Goal: Task Accomplishment & Management: Manage account settings

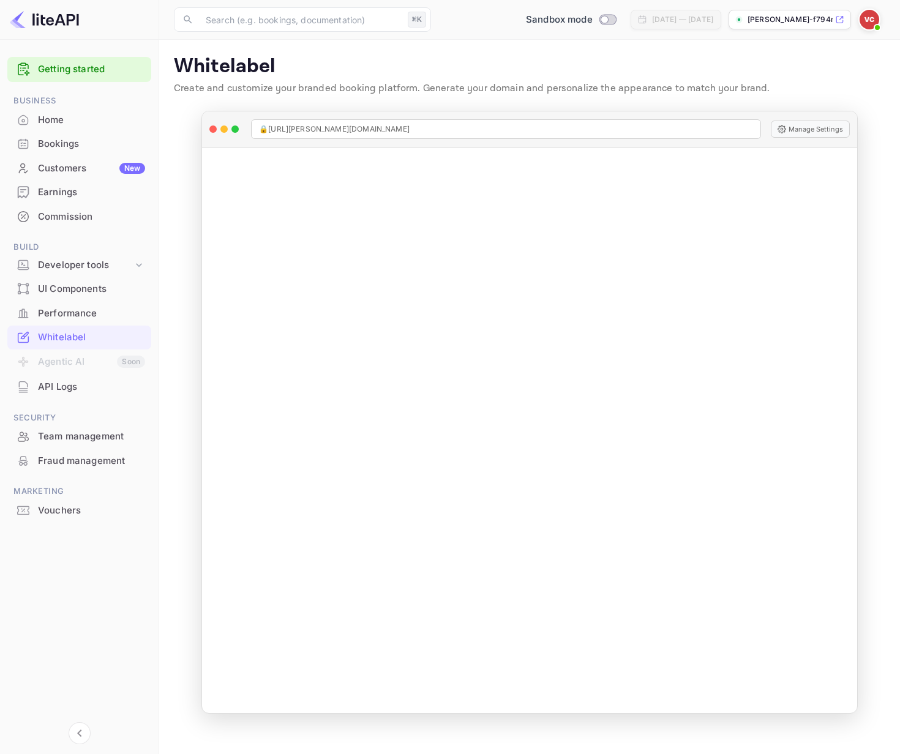
click at [77, 456] on div "Fraud management" at bounding box center [91, 461] width 107 height 14
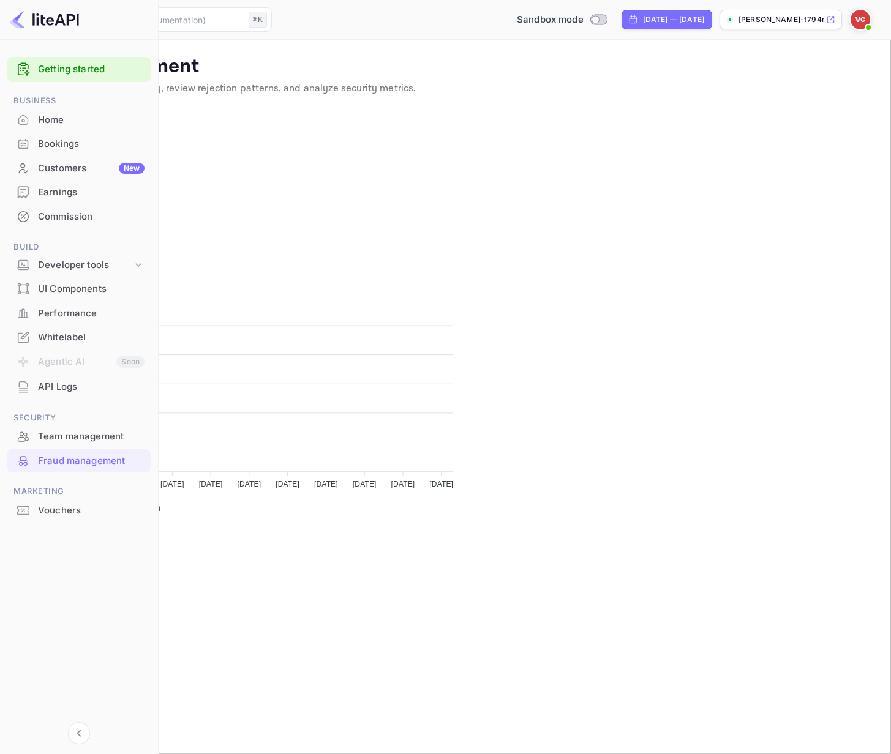
scroll to position [242, 302]
click at [92, 257] on div "Developer tools" at bounding box center [78, 265] width 143 height 21
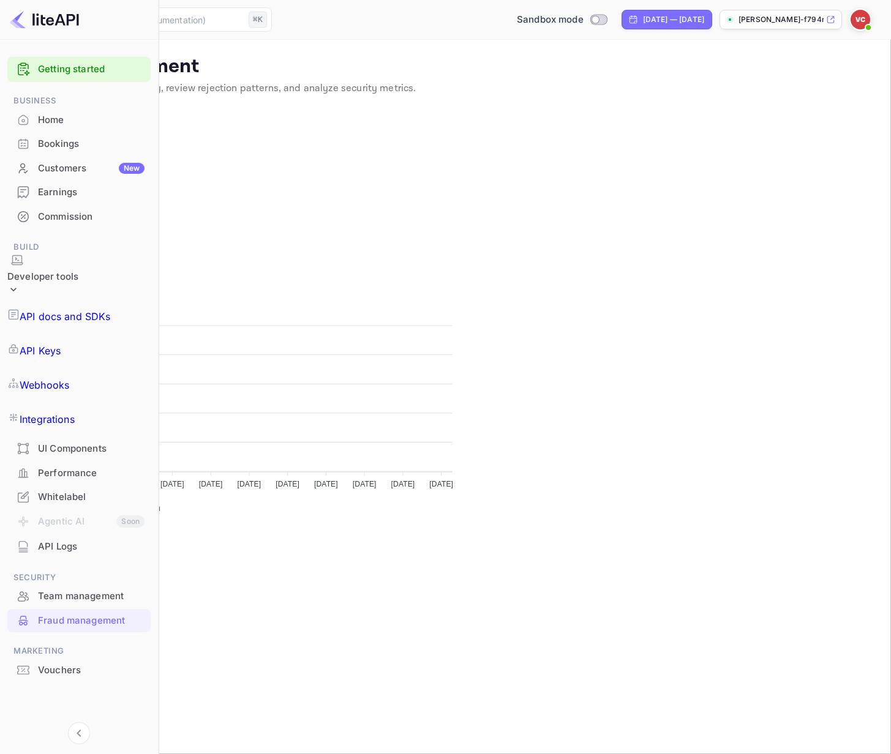
click at [78, 255] on div "Developer tools" at bounding box center [42, 277] width 71 height 46
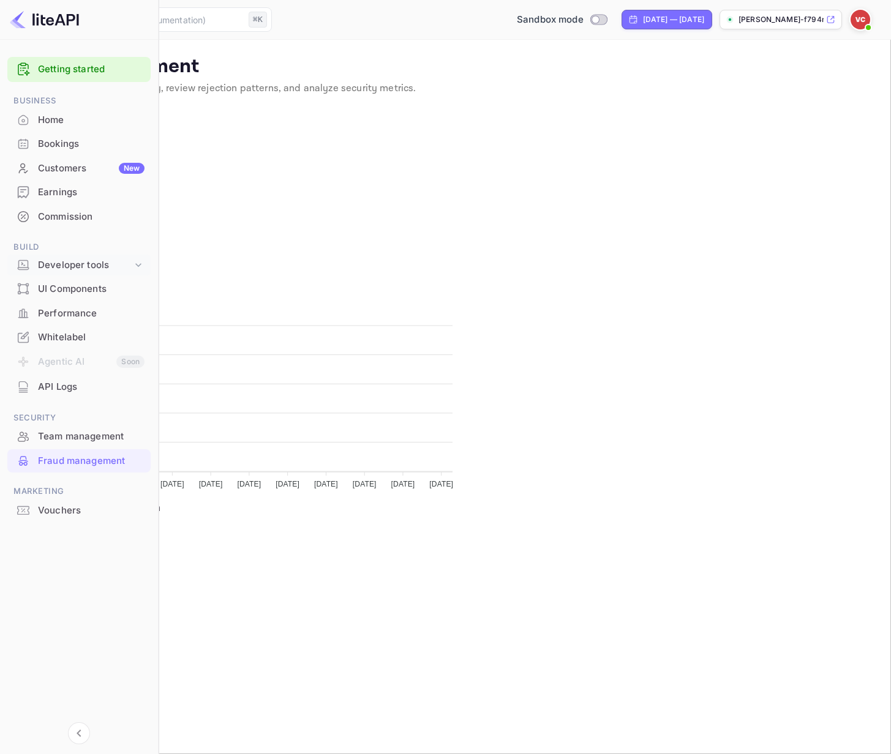
click at [108, 256] on div "Developer tools" at bounding box center [78, 265] width 143 height 21
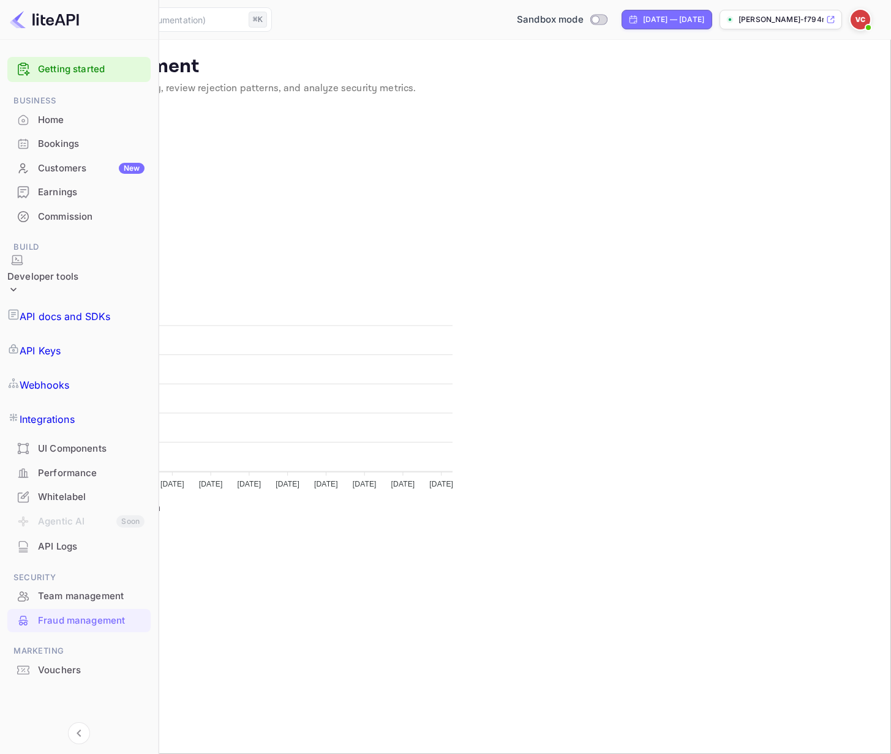
click at [82, 217] on div "Commission" at bounding box center [91, 217] width 107 height 14
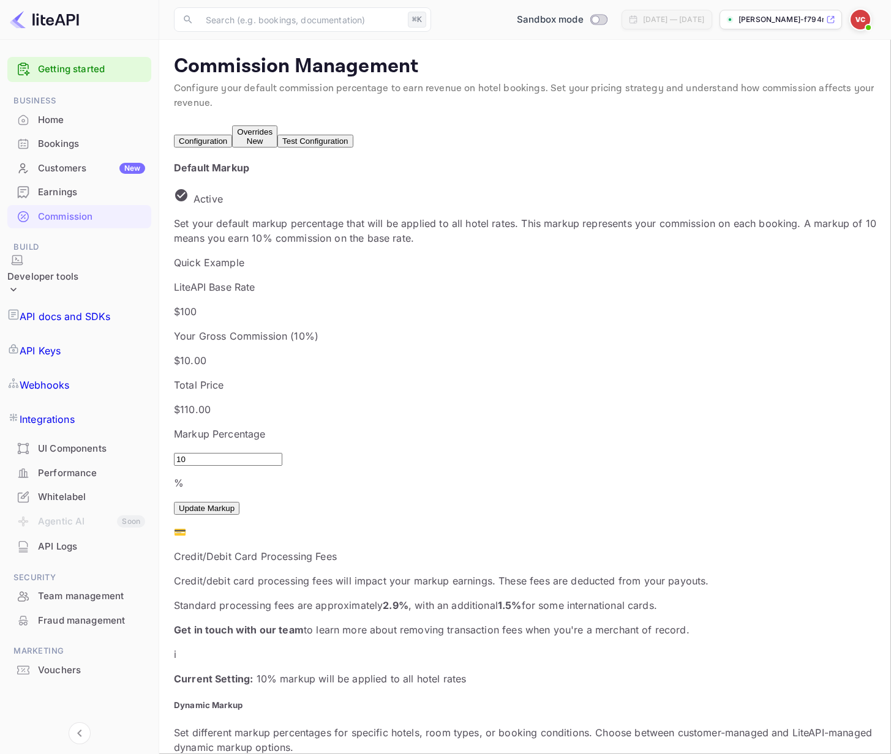
scroll to position [208, 417]
click at [320, 672] on p "Current Setting: 10 % markup will be applied to all hotel rates" at bounding box center [525, 679] width 702 height 15
click at [365, 623] on p "Get in touch with our team to learn more about removing transaction fees when y…" at bounding box center [525, 630] width 702 height 15
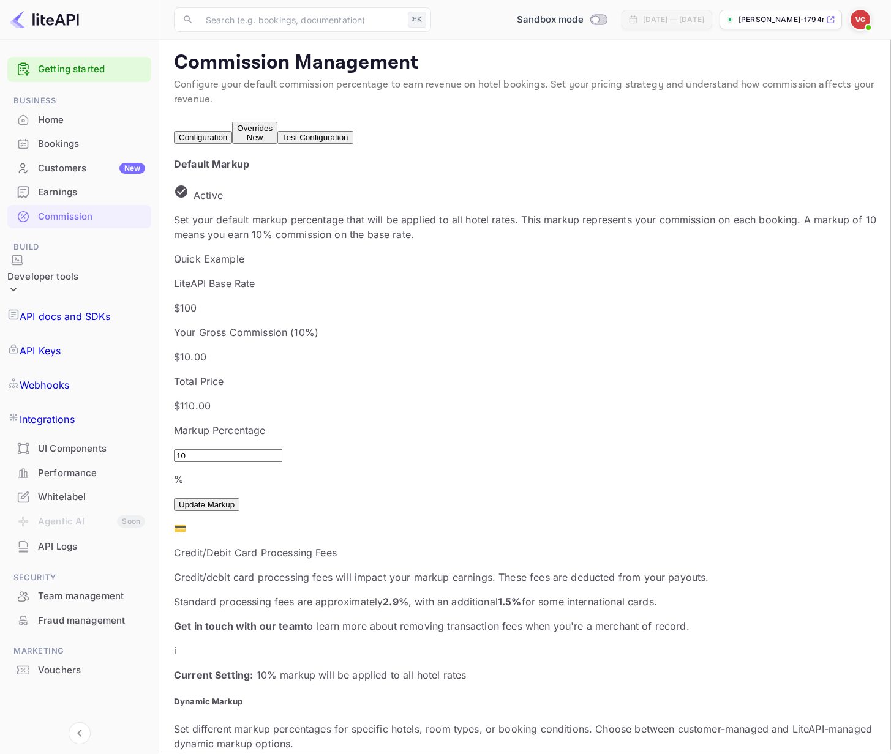
scroll to position [0, 0]
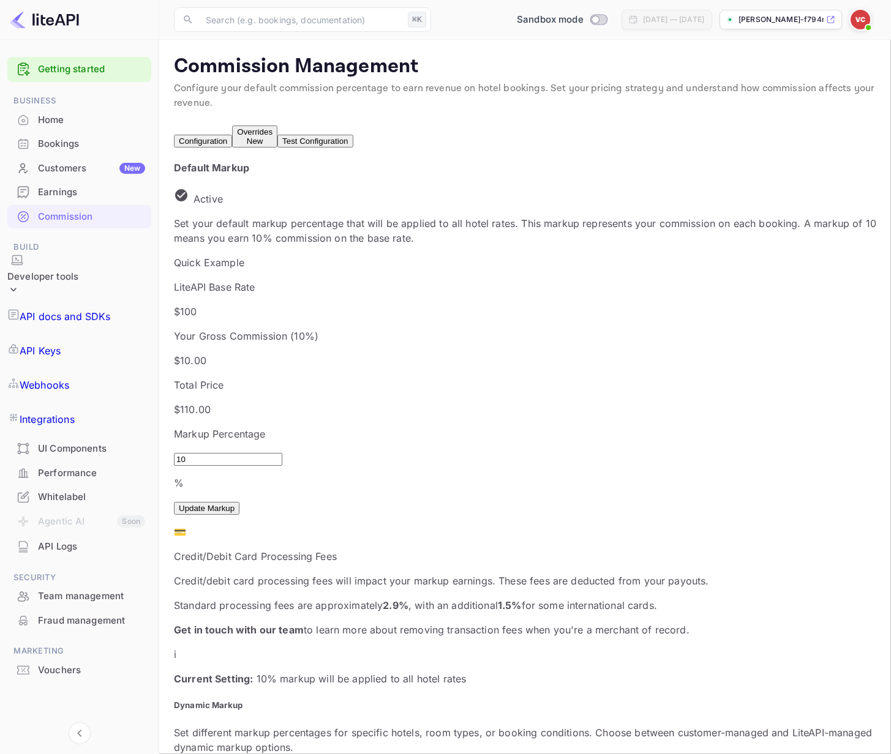
click at [277, 148] on button "Overrides New" at bounding box center [254, 137] width 45 height 22
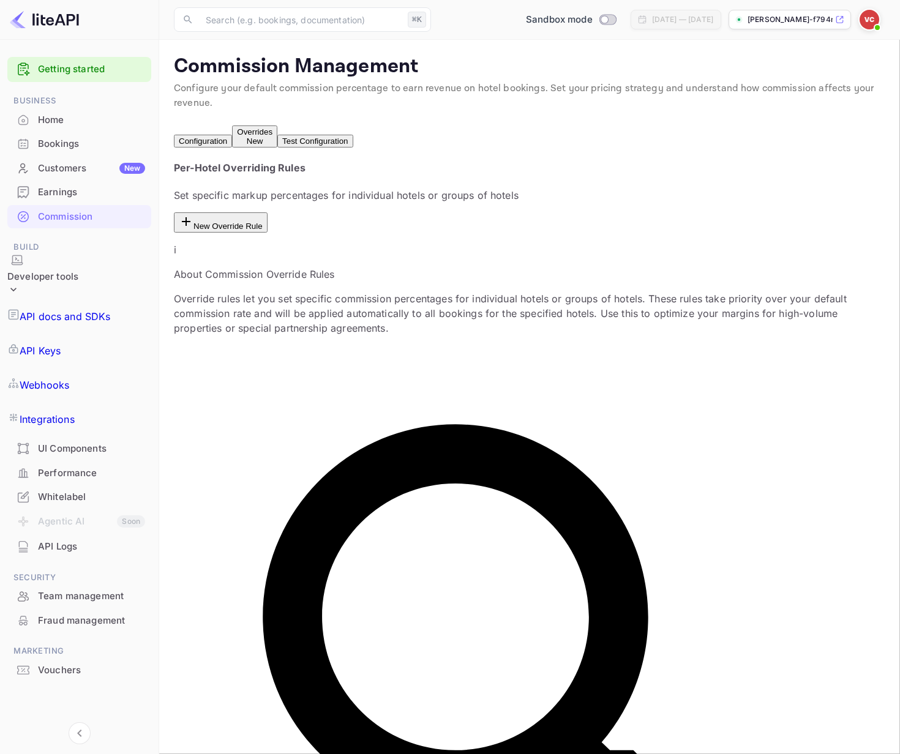
click at [353, 142] on button "Test Configuration" at bounding box center [314, 141] width 75 height 13
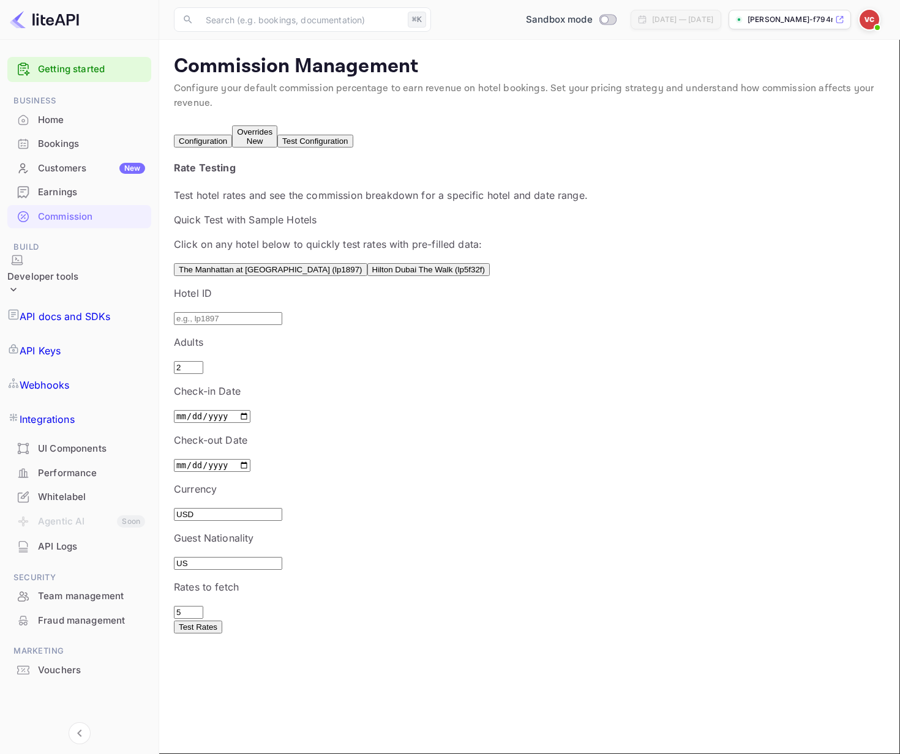
click at [215, 146] on button "Configuration" at bounding box center [203, 141] width 58 height 13
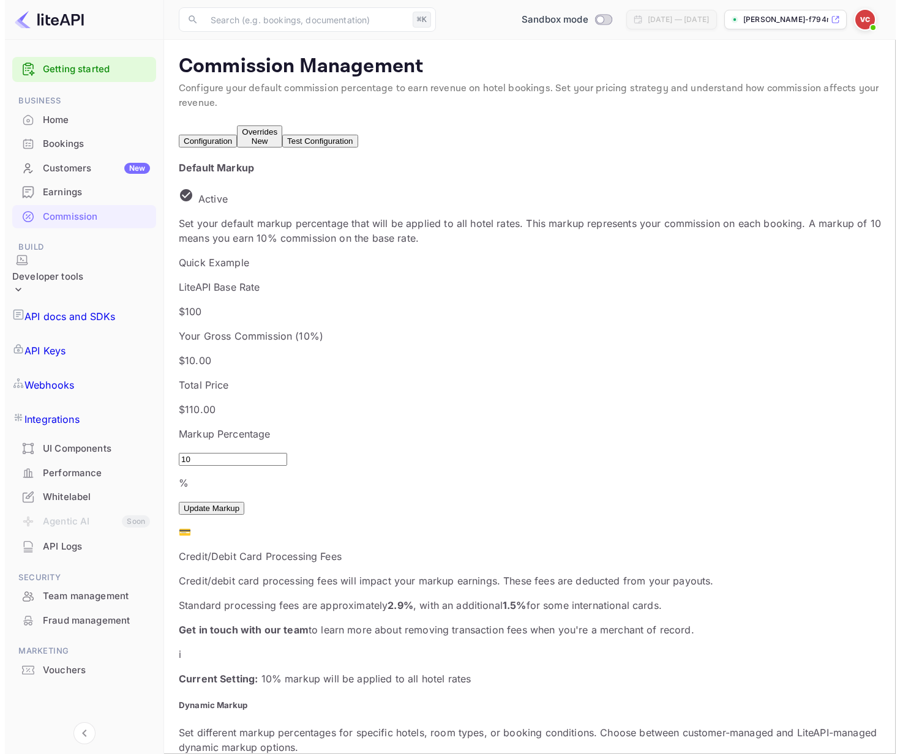
scroll to position [208, 417]
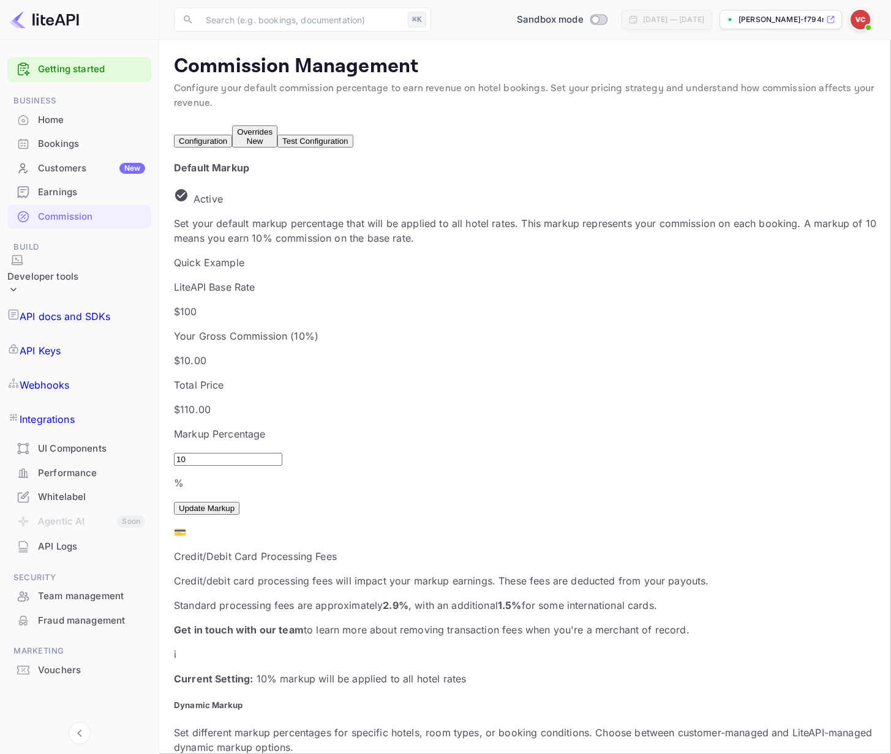
click at [73, 490] on div "Whitelabel" at bounding box center [91, 497] width 107 height 14
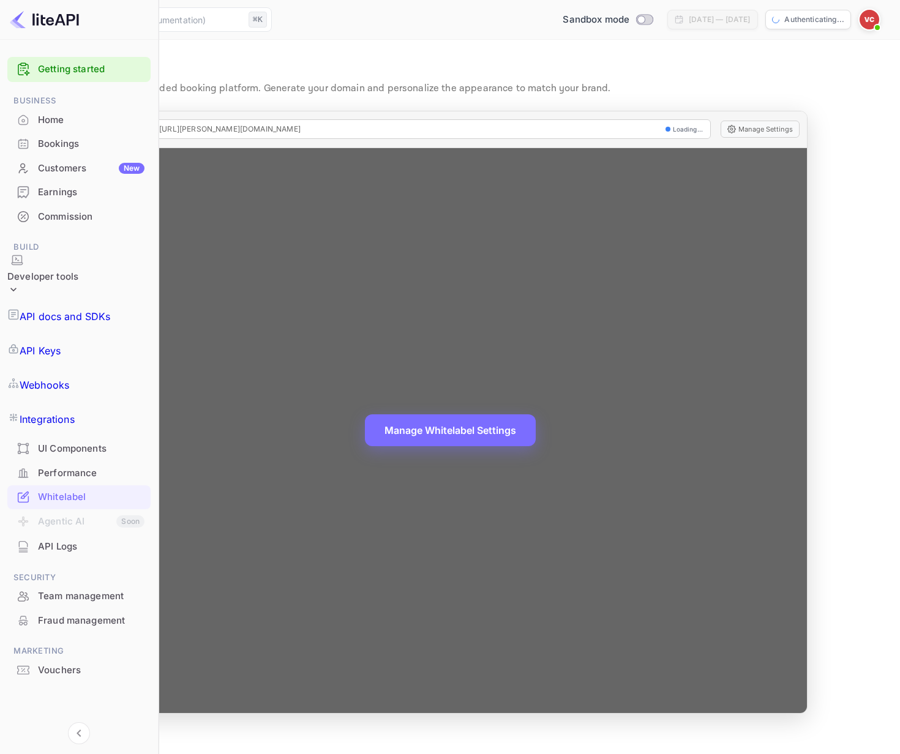
click at [490, 437] on button "Manage Whitelabel Settings" at bounding box center [450, 431] width 171 height 32
